Goal: Answer question/provide support: Participate in discussion

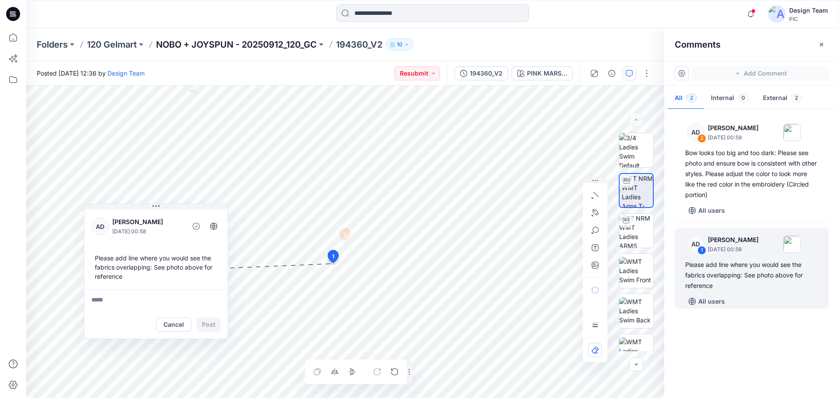
click at [213, 47] on p "NOBO + JOYSPUN - 20250912_120_GC" at bounding box center [236, 44] width 161 height 12
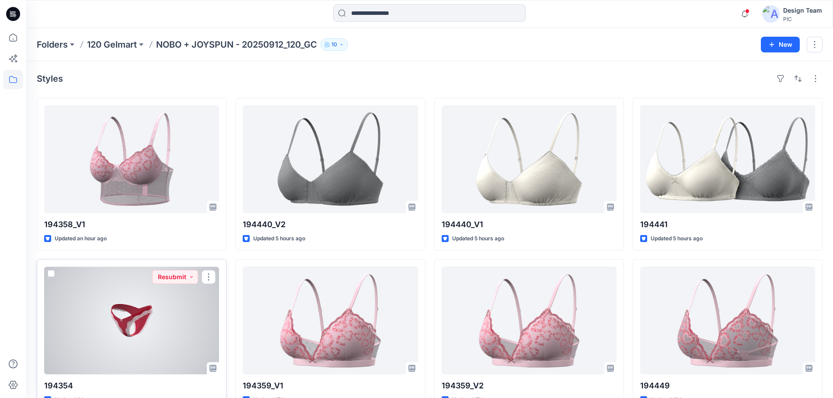
click at [87, 323] on div at bounding box center [131, 321] width 175 height 108
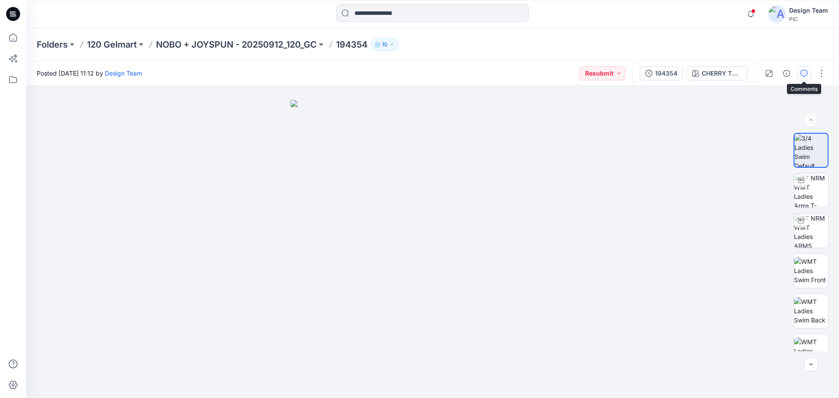
click at [810, 72] on button "button" at bounding box center [804, 73] width 14 height 14
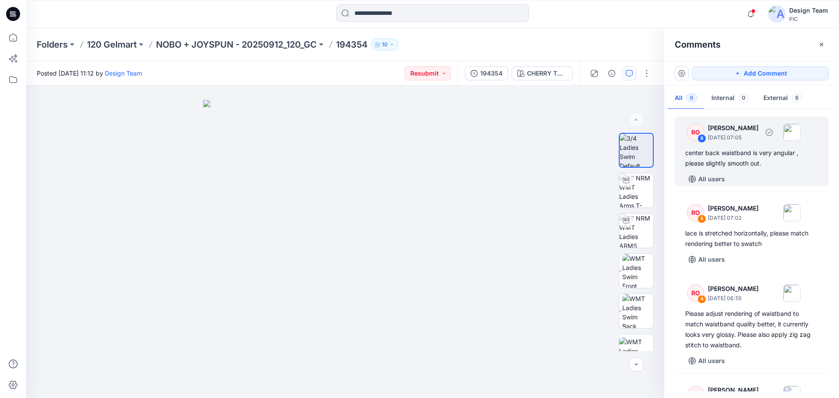
click at [770, 161] on div "center back waistband is very angular , please slightly smooth out." at bounding box center [751, 158] width 133 height 21
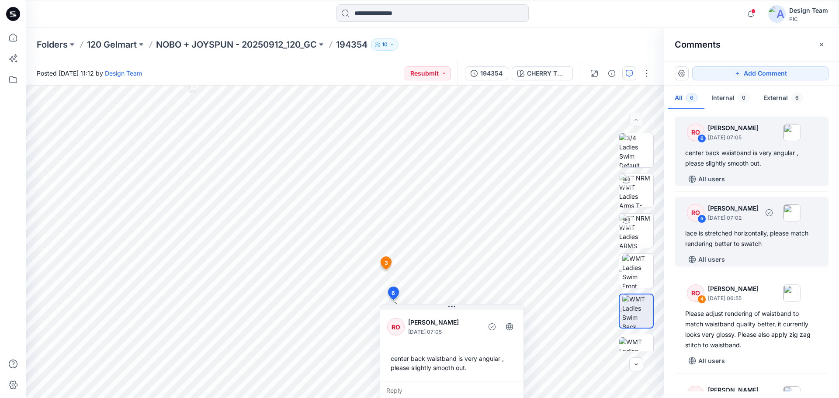
click at [775, 242] on div "lace is stretched horizontally, please match rendering better to swatch" at bounding box center [751, 238] width 133 height 21
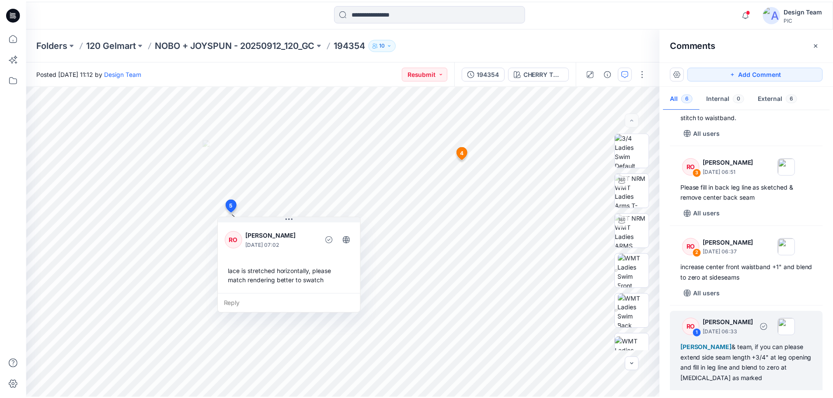
scroll to position [244, 0]
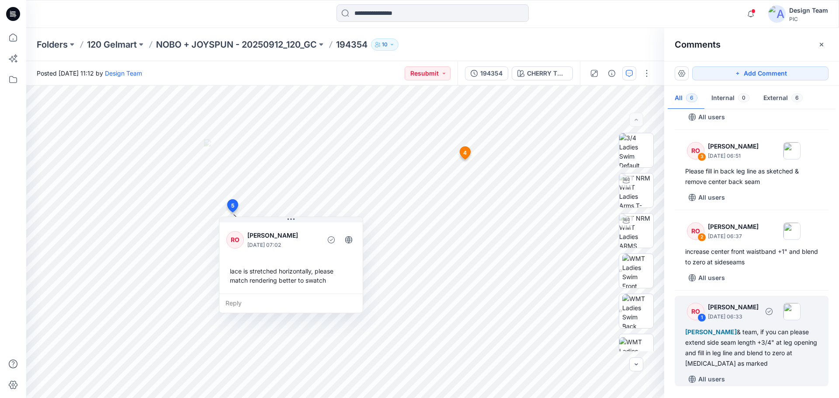
click at [732, 358] on div "[PERSON_NAME] & team, if you can please extend side seam length +3/4" at leg op…" at bounding box center [751, 348] width 133 height 42
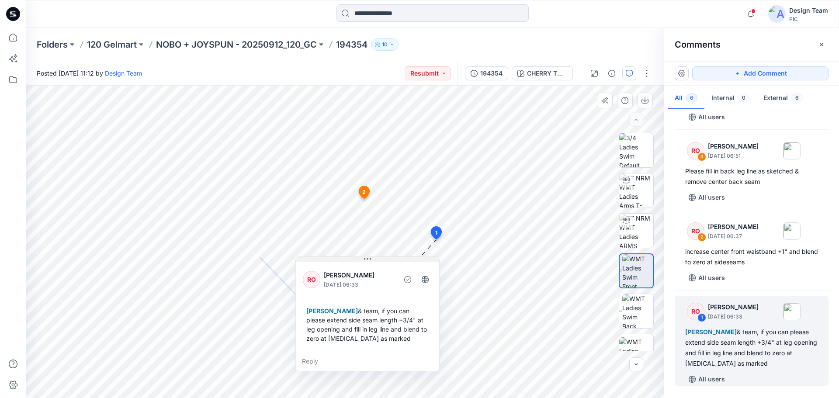
click at [405, 261] on button at bounding box center [367, 259] width 143 height 5
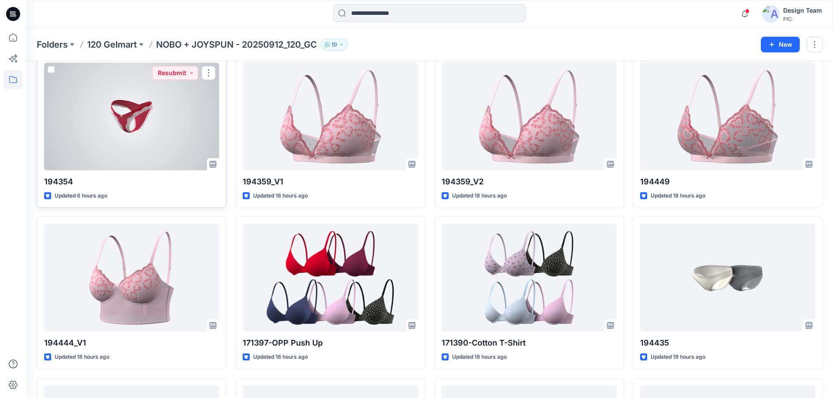
scroll to position [262, 0]
